Goal: Check status: Check status

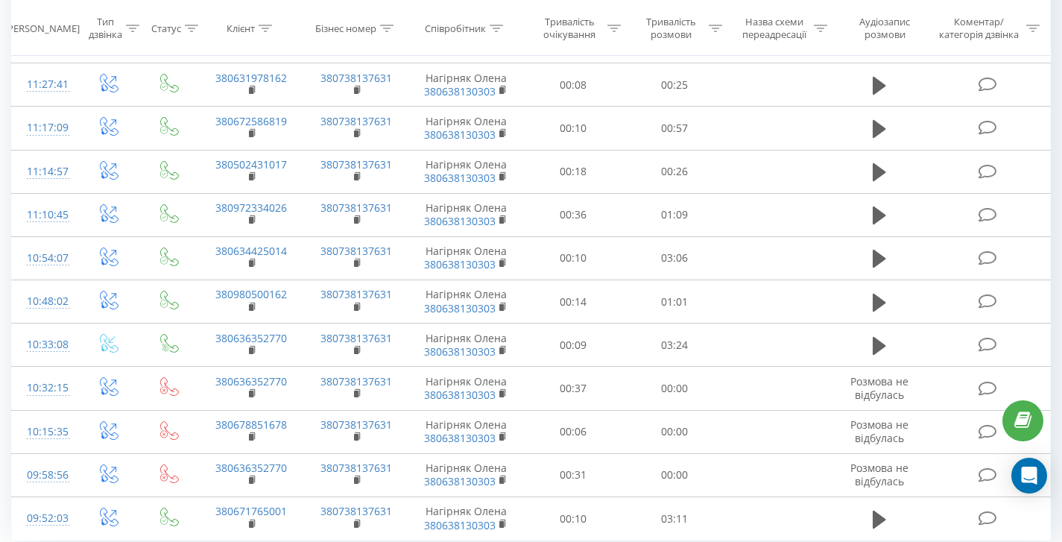
scroll to position [387, 0]
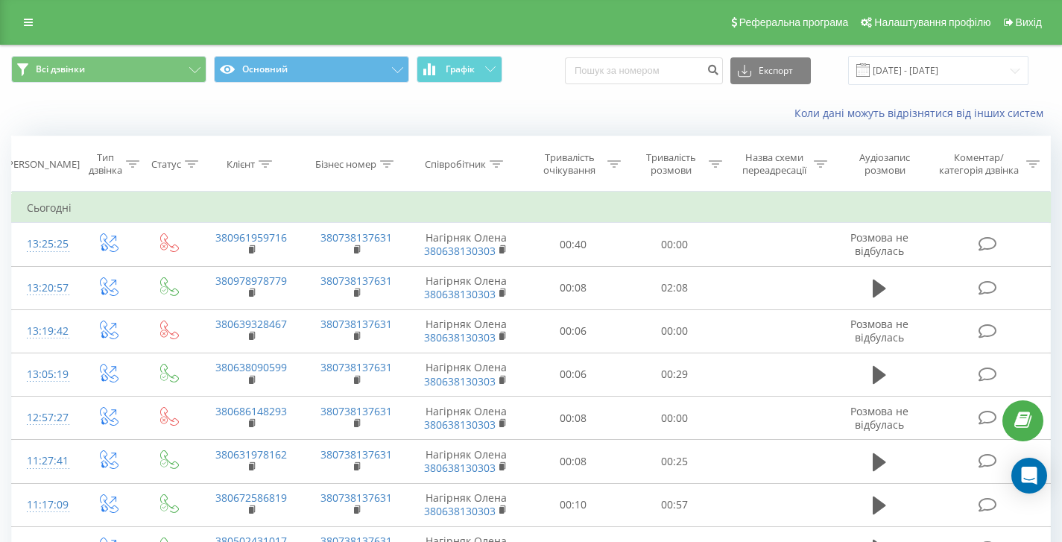
click at [540, 96] on div "Коли дані можуть відрізнятися вiд інших систем" at bounding box center [531, 113] width 1060 height 36
